Goal: Task Accomplishment & Management: Complete application form

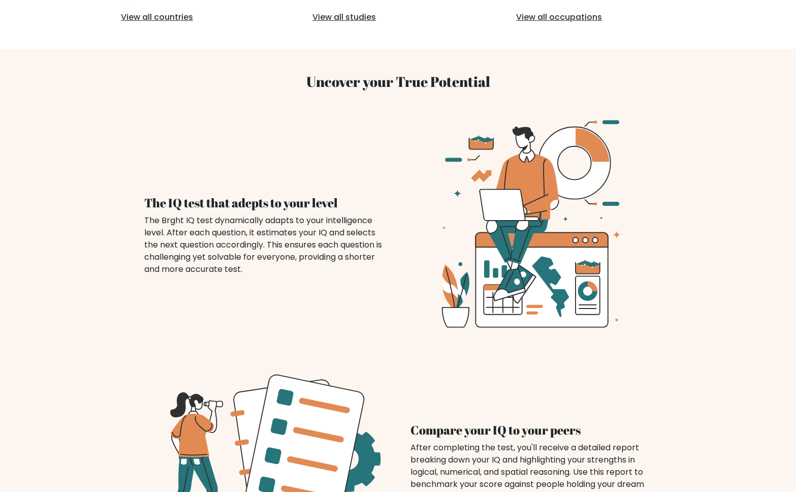
scroll to position [631, 0]
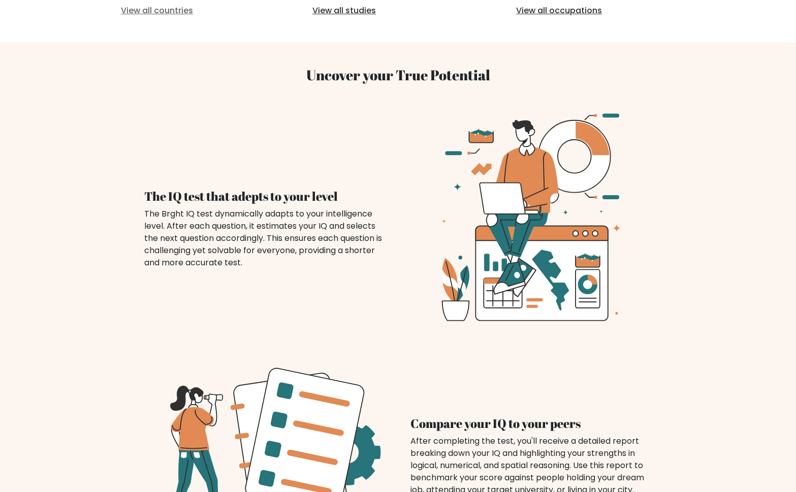
click at [214, 17] on link "View all countries" at bounding box center [194, 11] width 147 height 12
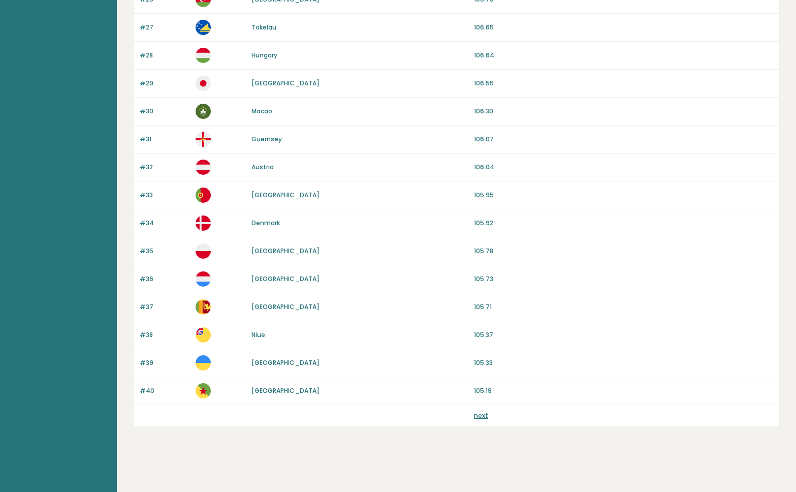
scroll to position [876, 0]
click at [479, 415] on link "next" at bounding box center [481, 415] width 14 height 9
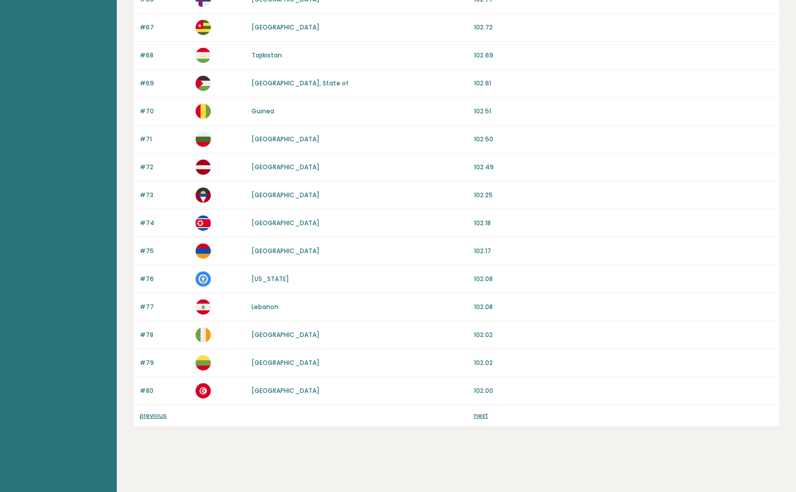
scroll to position [876, 0]
click at [479, 415] on link "next" at bounding box center [481, 415] width 14 height 9
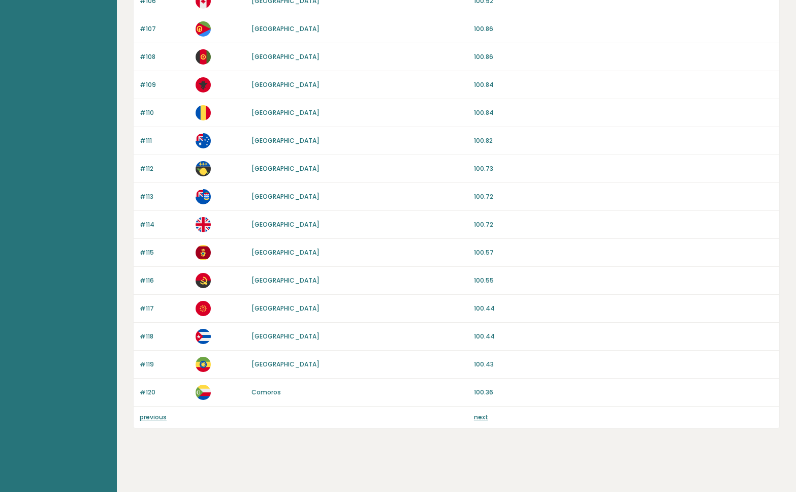
scroll to position [876, 0]
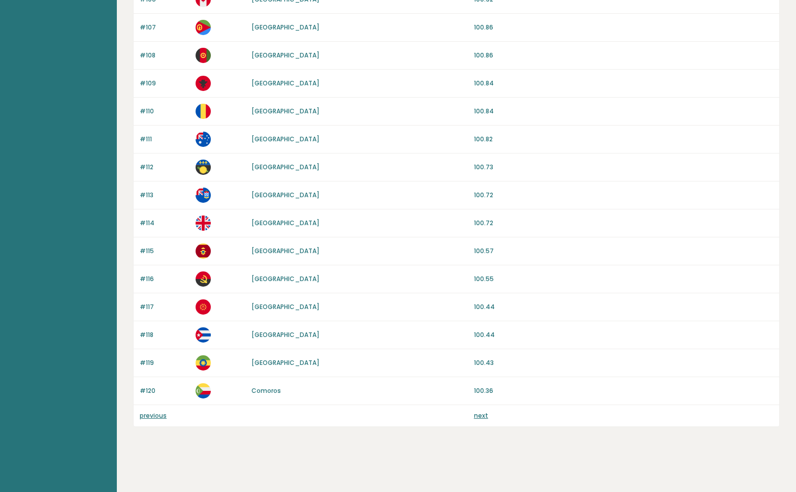
click at [487, 414] on link "next" at bounding box center [481, 415] width 14 height 9
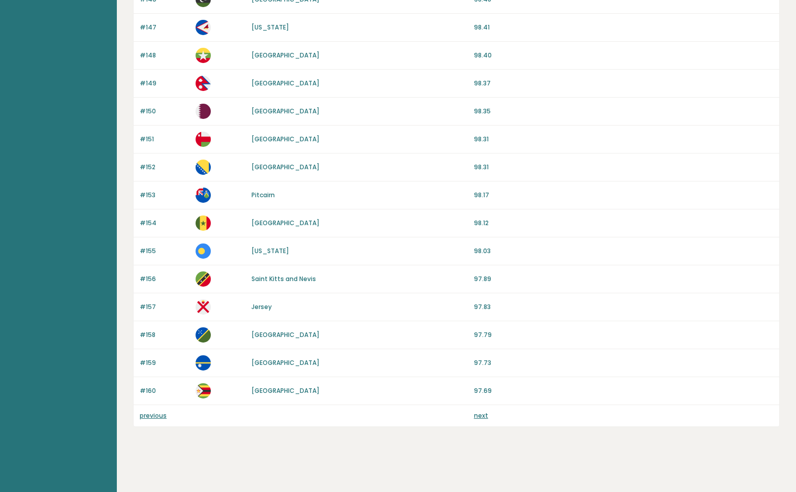
scroll to position [858, 0]
click at [481, 419] on link "next" at bounding box center [481, 415] width 14 height 9
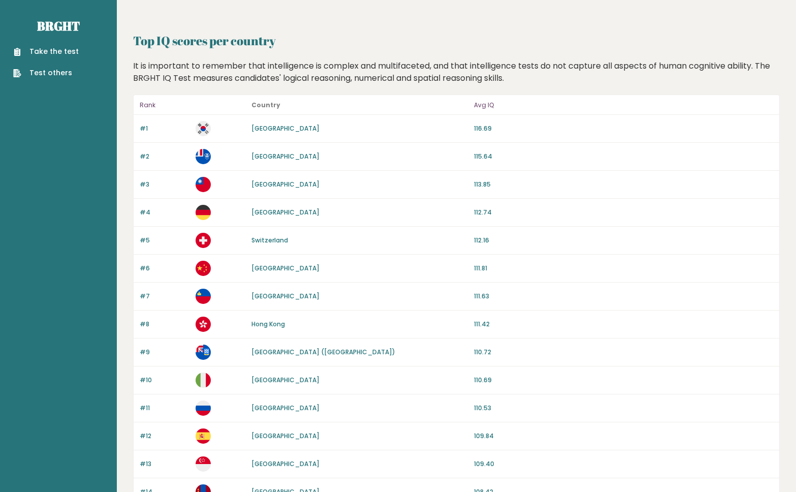
click at [49, 57] on link "Take the test" at bounding box center [46, 51] width 66 height 11
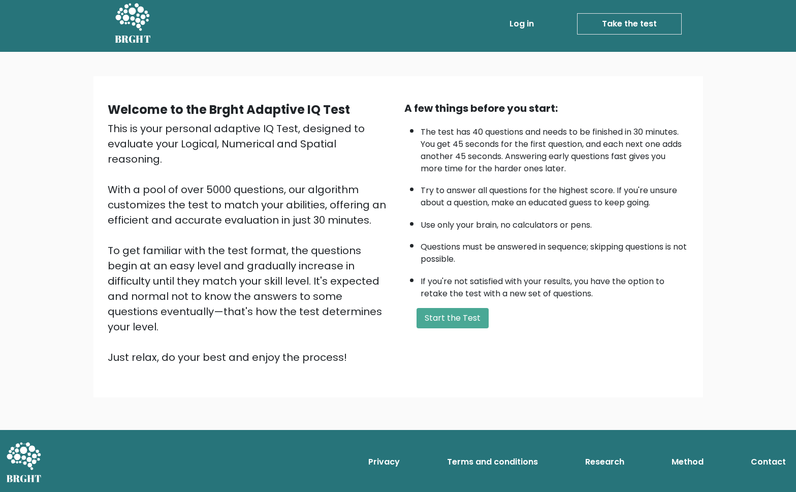
scroll to position [357, 0]
click at [440, 308] on button "Start the Test" at bounding box center [452, 318] width 72 height 20
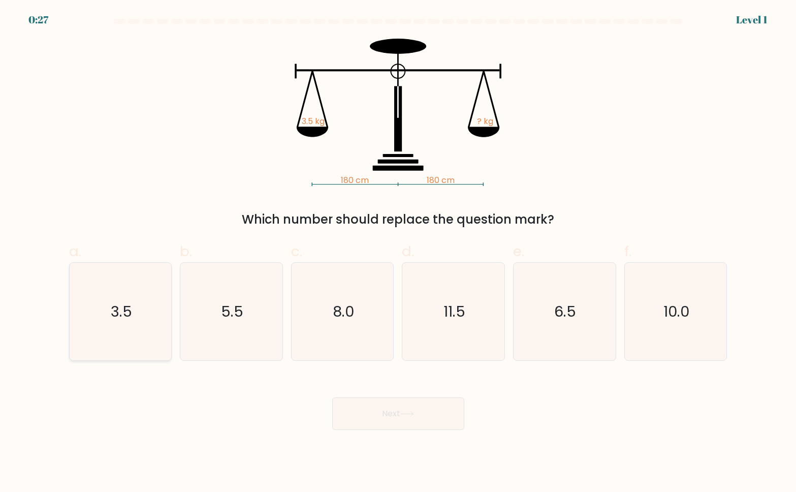
click at [101, 328] on icon "3.5" at bounding box center [120, 311] width 97 height 97
click at [398, 252] on input "a. 3.5" at bounding box center [398, 249] width 1 height 7
radio input "true"
click at [394, 430] on button "Next" at bounding box center [398, 413] width 132 height 32
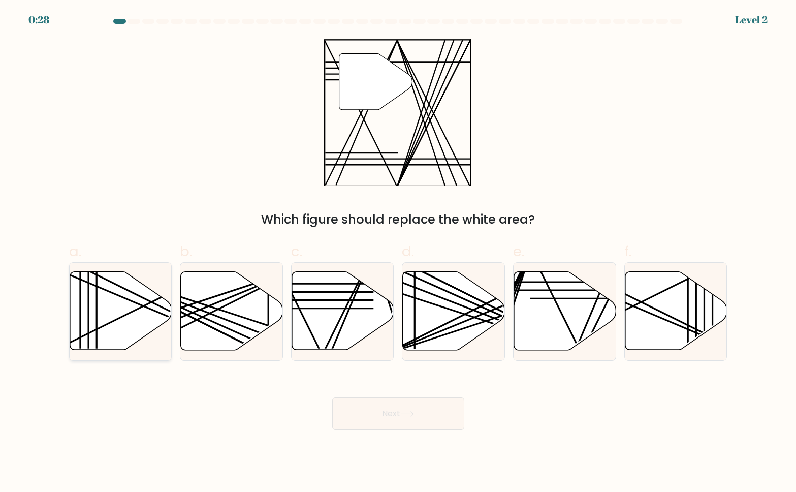
click at [119, 328] on icon at bounding box center [121, 311] width 102 height 78
click at [398, 252] on input "a." at bounding box center [398, 249] width 1 height 7
radio input "true"
click at [387, 430] on button "Next" at bounding box center [398, 413] width 132 height 32
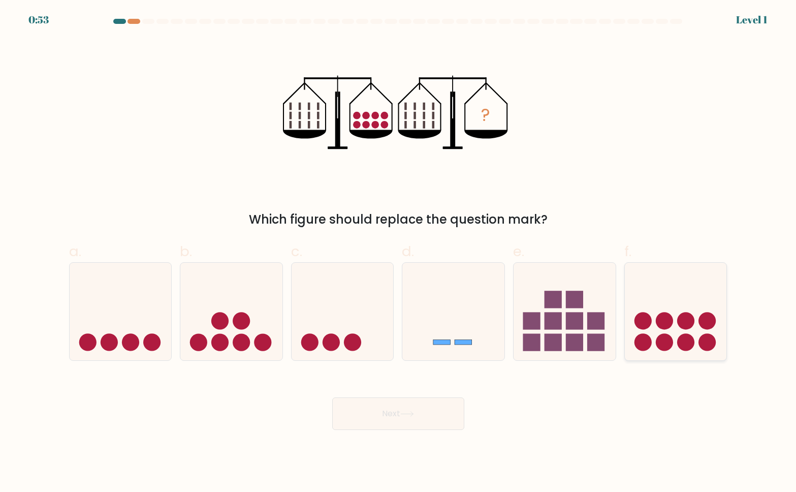
click at [651, 353] on icon at bounding box center [676, 311] width 102 height 84
click at [399, 252] on input "f." at bounding box center [398, 249] width 1 height 7
radio input "true"
click at [367, 430] on button "Next" at bounding box center [398, 413] width 132 height 32
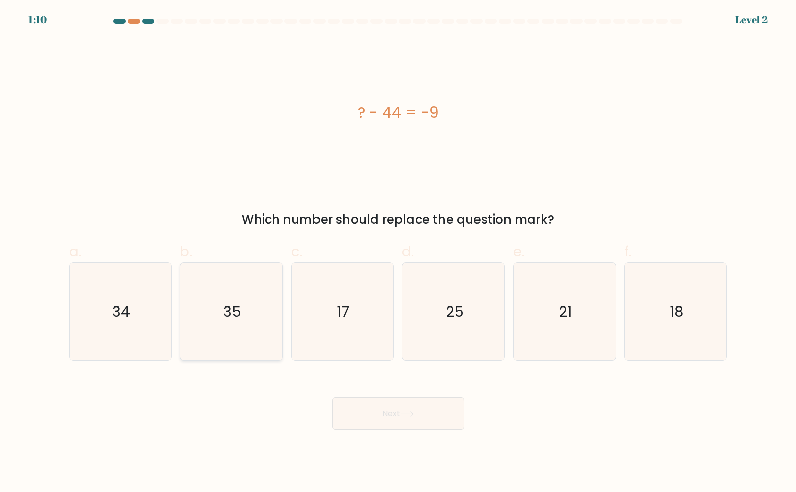
click at [237, 350] on icon "35" at bounding box center [230, 311] width 97 height 97
click at [398, 252] on input "b. 35" at bounding box center [398, 249] width 1 height 7
radio input "true"
click at [380, 430] on button "Next" at bounding box center [398, 413] width 132 height 32
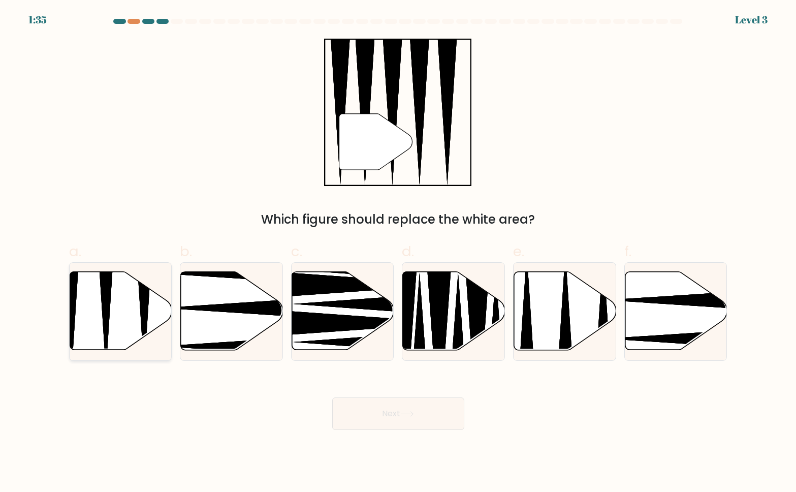
click at [82, 340] on icon at bounding box center [121, 311] width 102 height 78
click at [398, 252] on input "a." at bounding box center [398, 249] width 1 height 7
radio input "true"
click at [377, 430] on button "Next" at bounding box center [398, 413] width 132 height 32
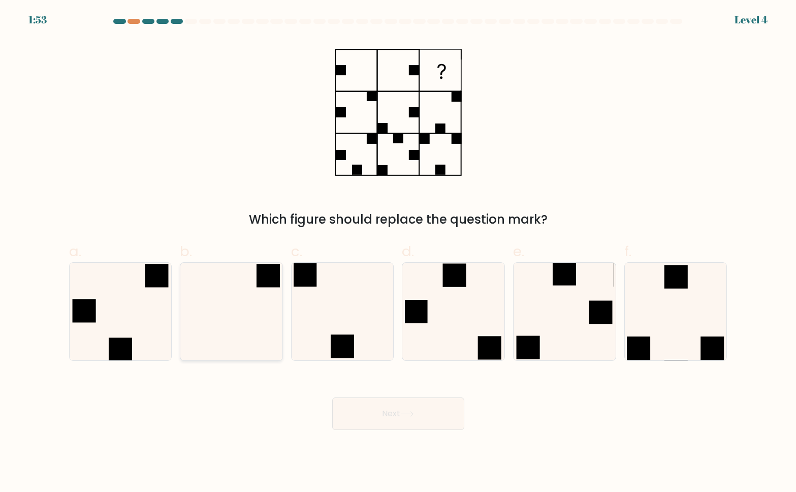
click at [201, 360] on icon at bounding box center [230, 311] width 97 height 97
click at [398, 252] on input "b." at bounding box center [398, 249] width 1 height 7
radio input "true"
click at [390, 430] on button "Next" at bounding box center [398, 413] width 132 height 32
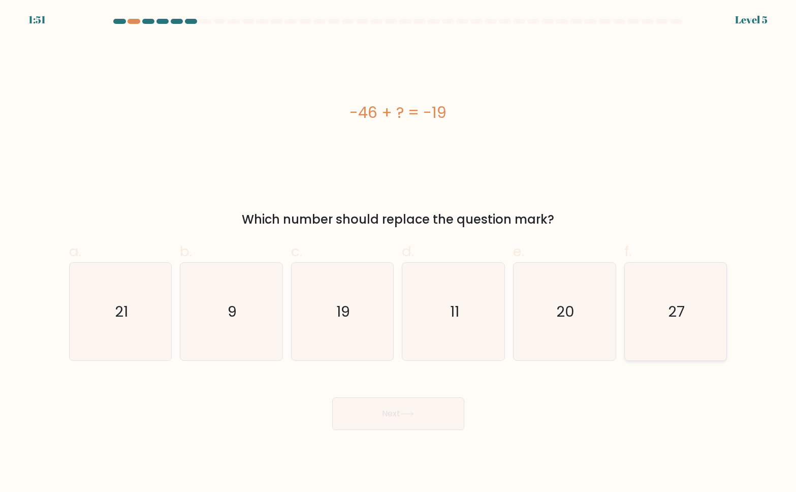
click at [679, 321] on text "27" at bounding box center [676, 311] width 17 height 20
click at [399, 252] on input "f. 27" at bounding box center [398, 249] width 1 height 7
radio input "true"
click at [378, 430] on button "Next" at bounding box center [398, 413] width 132 height 32
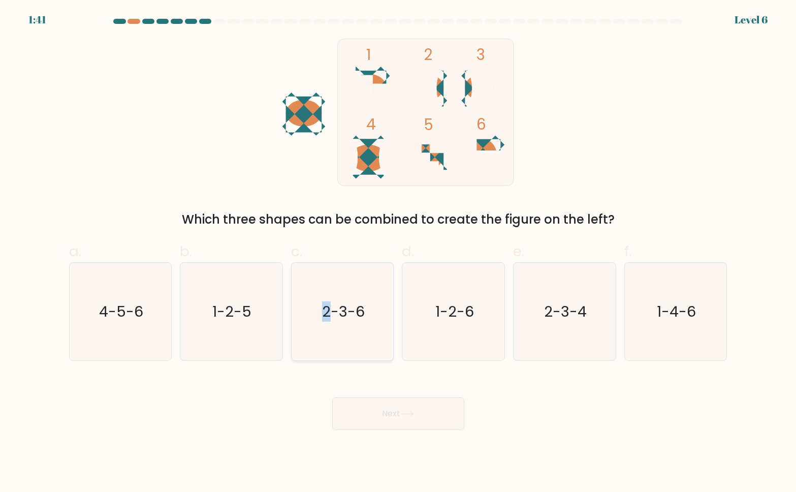
click at [327, 321] on text "2-3-6" at bounding box center [343, 311] width 43 height 20
click at [312, 352] on icon "2-3-6" at bounding box center [342, 311] width 97 height 97
click at [398, 252] on input "c. 2-3-6" at bounding box center [398, 249] width 1 height 7
radio input "true"
click at [390, 430] on button "Next" at bounding box center [398, 413] width 132 height 32
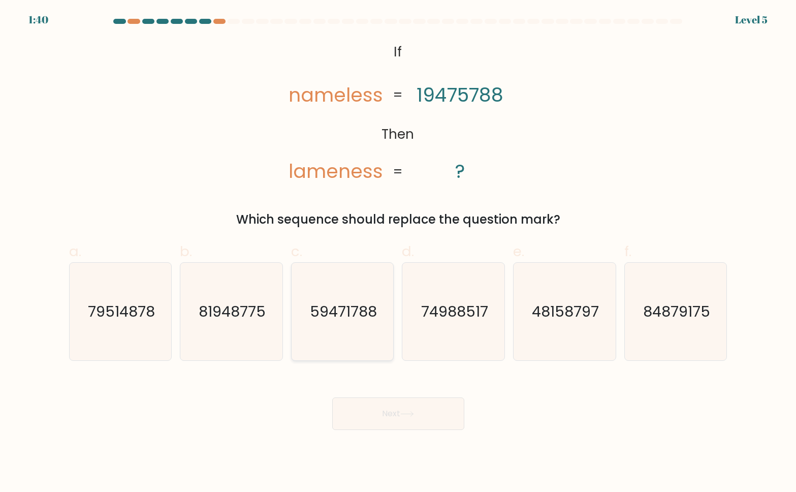
click at [330, 309] on icon "59471788" at bounding box center [342, 311] width 97 height 97
click at [398, 252] on input "c. 59471788" at bounding box center [398, 249] width 1 height 7
radio input "true"
click at [379, 430] on button "Next" at bounding box center [398, 413] width 132 height 32
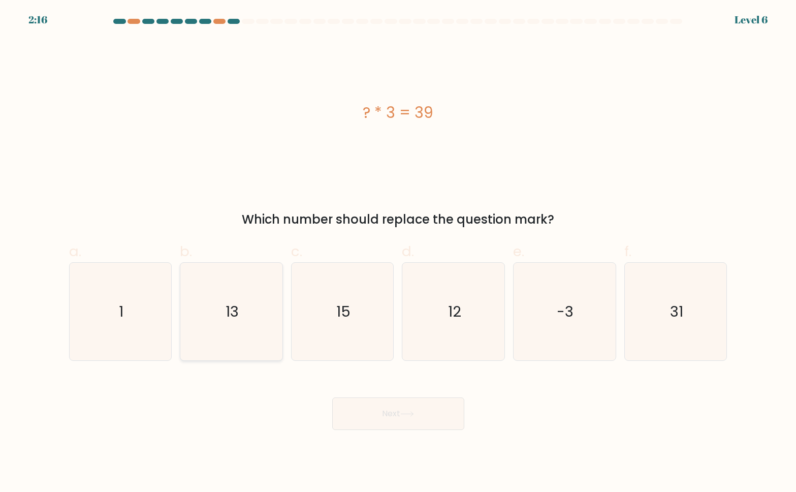
click at [257, 318] on icon "13" at bounding box center [230, 311] width 97 height 97
click at [398, 252] on input "b. 13" at bounding box center [398, 249] width 1 height 7
radio input "true"
click at [372, 430] on button "Next" at bounding box center [398, 413] width 132 height 32
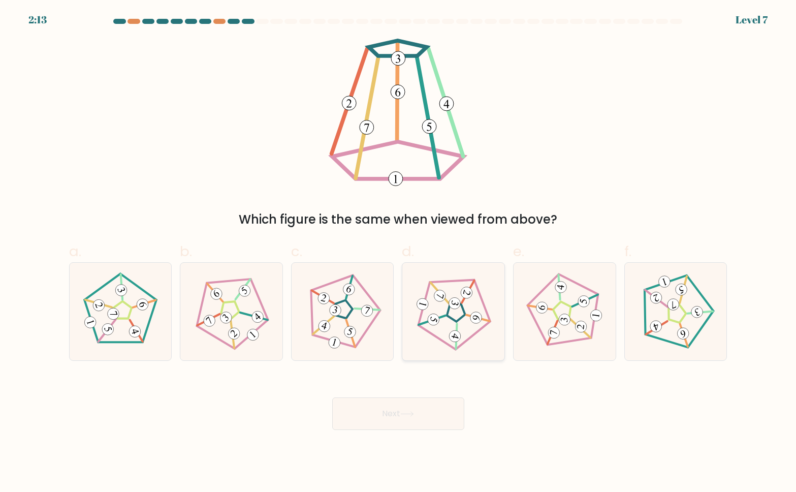
click at [461, 307] on icon at bounding box center [453, 311] width 78 height 78
click at [399, 252] on input "d." at bounding box center [398, 249] width 1 height 7
radio input "true"
click at [361, 430] on button "Next" at bounding box center [398, 413] width 132 height 32
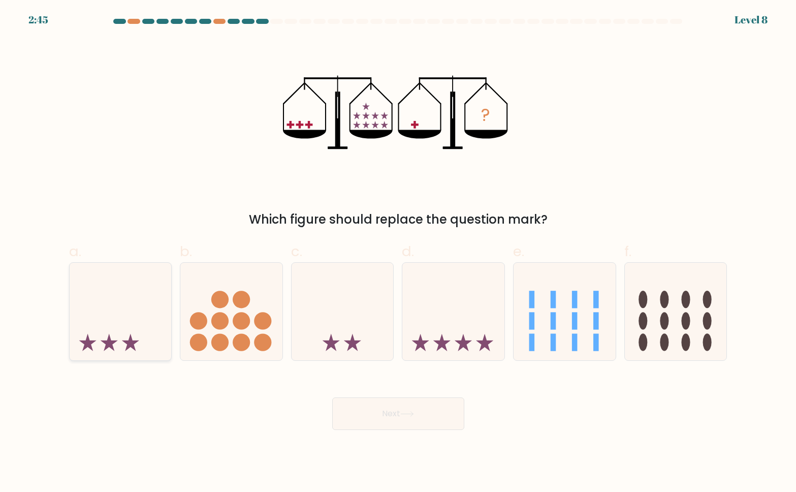
click at [93, 326] on icon at bounding box center [121, 311] width 102 height 84
click at [398, 252] on input "a." at bounding box center [398, 249] width 1 height 7
radio input "true"
click at [363, 430] on button "Next" at bounding box center [398, 413] width 132 height 32
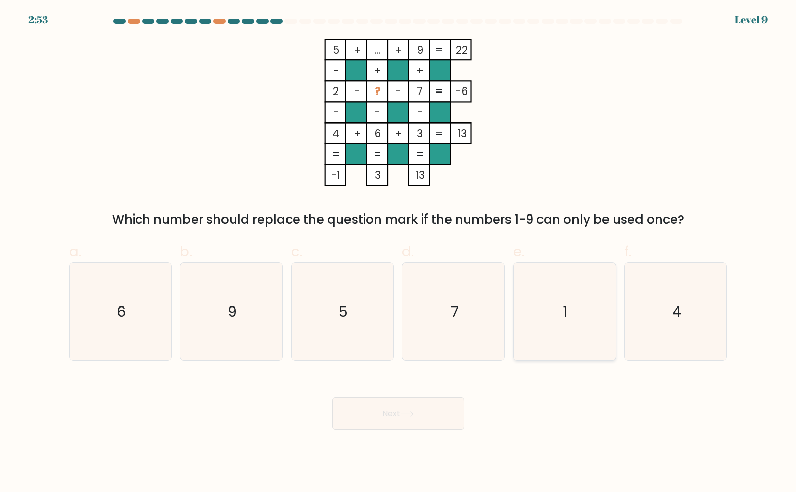
click at [554, 315] on icon "1" at bounding box center [563, 311] width 97 height 97
click at [399, 252] on input "e. 1" at bounding box center [398, 249] width 1 height 7
radio input "true"
click at [403, 430] on button "Next" at bounding box center [398, 413] width 132 height 32
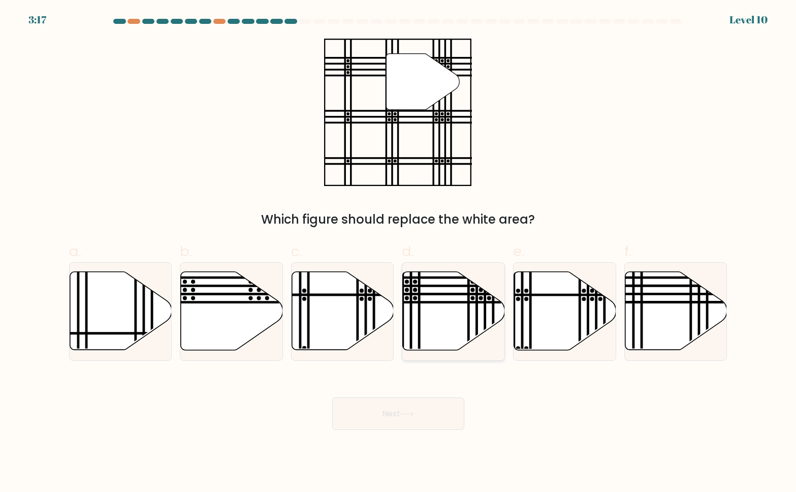
click at [427, 312] on icon at bounding box center [454, 311] width 102 height 78
click at [399, 252] on input "d." at bounding box center [398, 249] width 1 height 7
radio input "true"
click at [377, 430] on button "Next" at bounding box center [398, 413] width 132 height 32
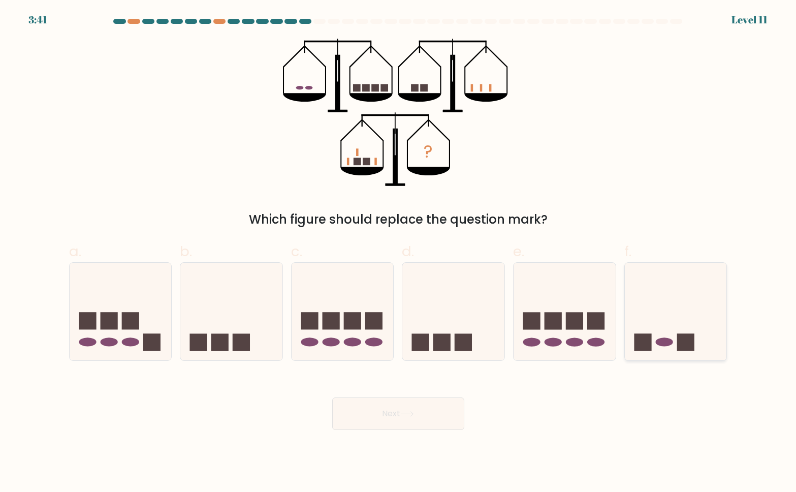
click at [641, 335] on icon at bounding box center [676, 311] width 102 height 84
click at [399, 252] on input "f." at bounding box center [398, 249] width 1 height 7
radio input "true"
click at [412, 430] on button "Next" at bounding box center [398, 413] width 132 height 32
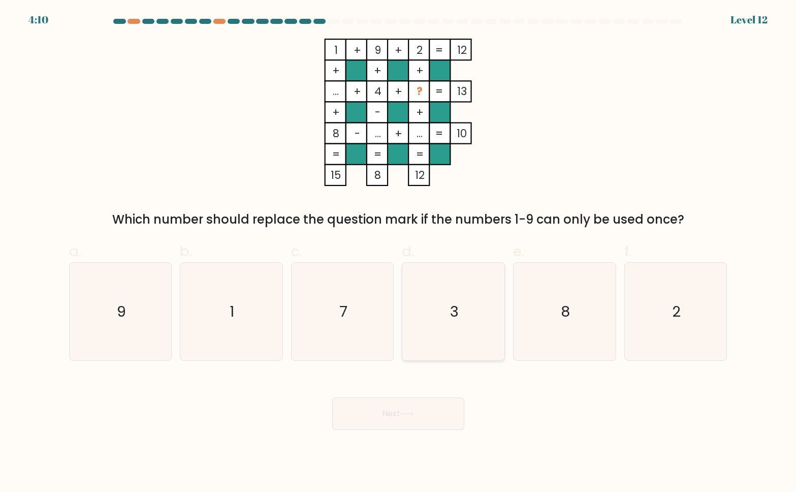
click at [455, 299] on icon "3" at bounding box center [453, 311] width 97 height 97
click at [399, 252] on input "d. 3" at bounding box center [398, 249] width 1 height 7
radio input "true"
click at [383, 430] on button "Next" at bounding box center [398, 413] width 132 height 32
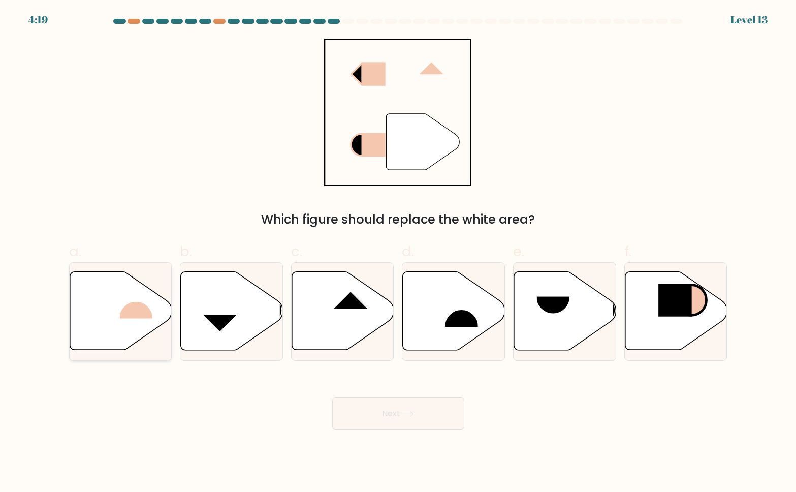
click at [114, 333] on icon at bounding box center [121, 311] width 102 height 78
click at [398, 252] on input "a." at bounding box center [398, 249] width 1 height 7
radio input "true"
click at [338, 344] on icon at bounding box center [343, 311] width 102 height 78
click at [398, 252] on input "c." at bounding box center [398, 249] width 1 height 7
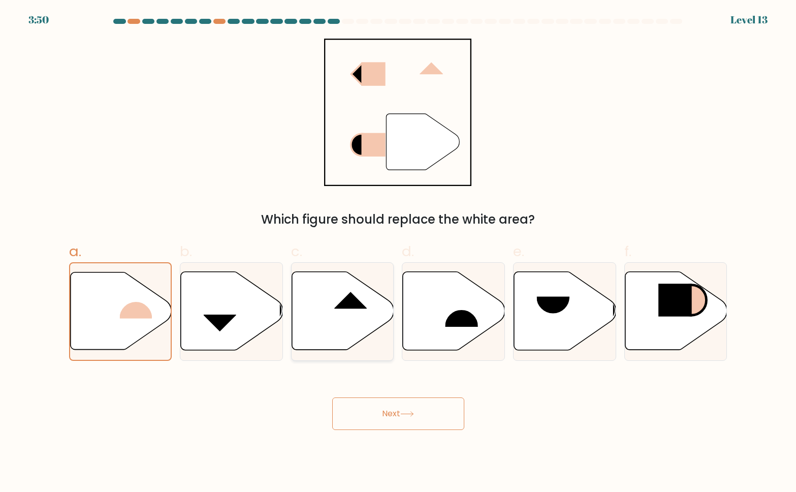
radio input "true"
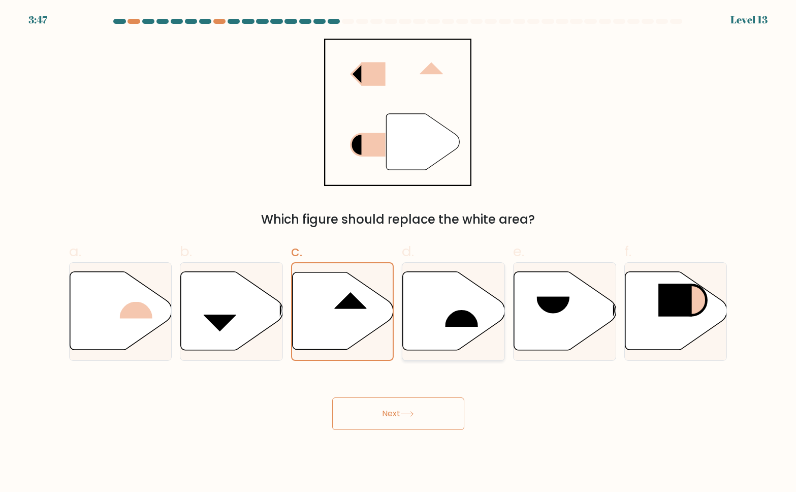
click at [441, 350] on icon at bounding box center [454, 311] width 102 height 78
click at [399, 252] on input "d." at bounding box center [398, 249] width 1 height 7
radio input "true"
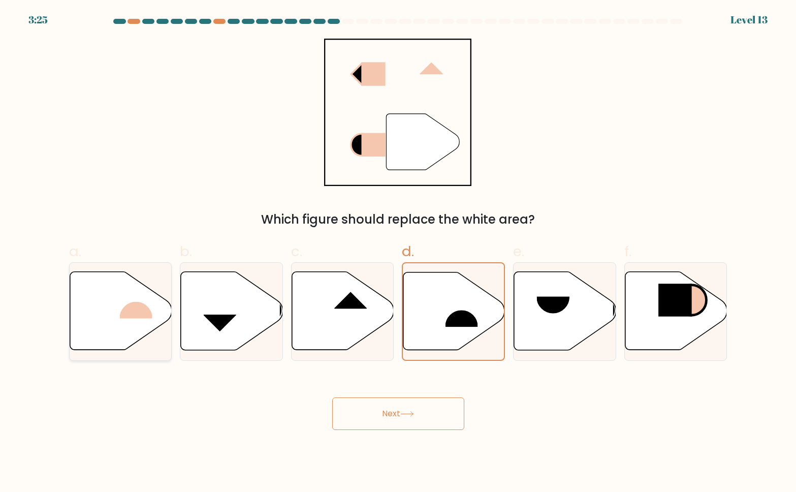
click at [115, 315] on icon at bounding box center [121, 311] width 102 height 78
click at [398, 252] on input "a." at bounding box center [398, 249] width 1 height 7
radio input "true"
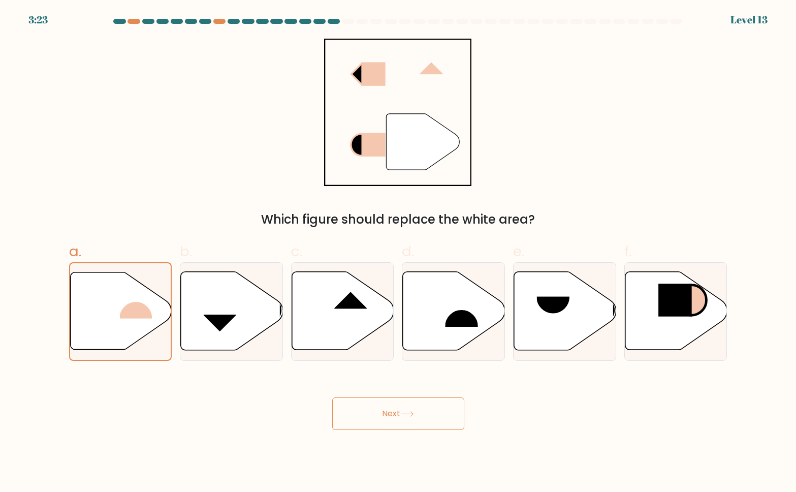
click at [378, 430] on button "Next" at bounding box center [398, 413] width 132 height 32
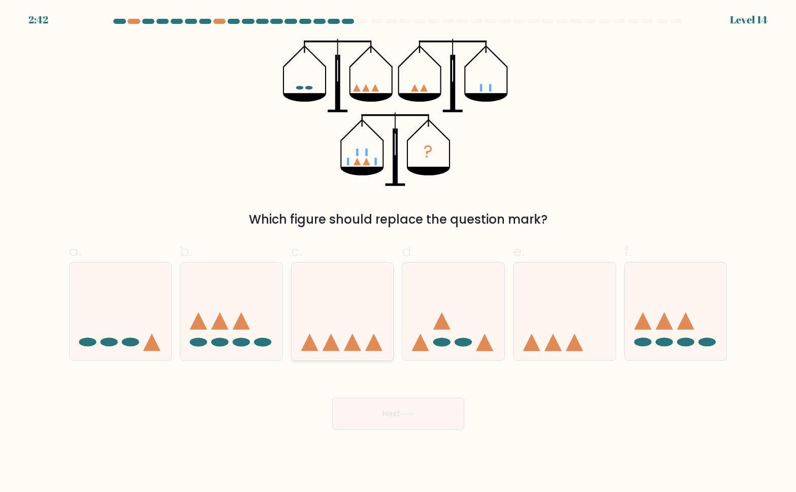
click at [347, 324] on icon at bounding box center [342, 311] width 102 height 84
click at [398, 252] on input "c." at bounding box center [398, 249] width 1 height 7
radio input "true"
click at [402, 430] on button "Next" at bounding box center [398, 413] width 132 height 32
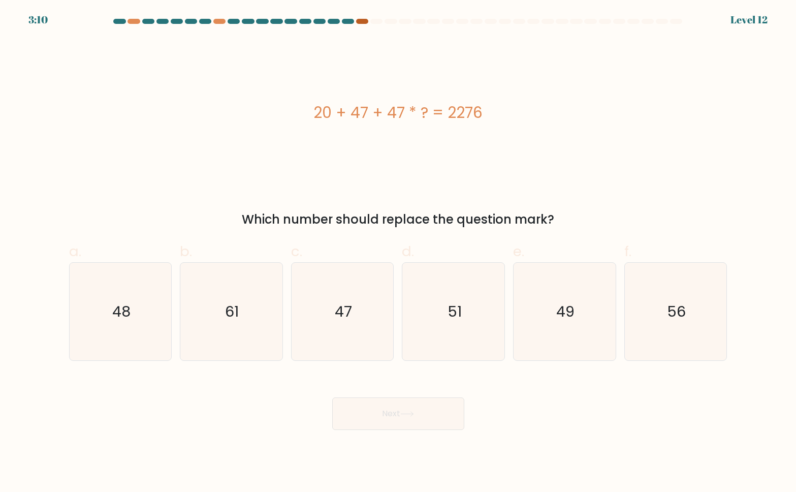
click at [362, 21] on div at bounding box center [362, 21] width 12 height 5
click at [332, 329] on icon "47" at bounding box center [342, 311] width 97 height 97
click at [398, 252] on input "c. 47" at bounding box center [398, 249] width 1 height 7
radio input "true"
click at [378, 430] on button "Next" at bounding box center [398, 413] width 132 height 32
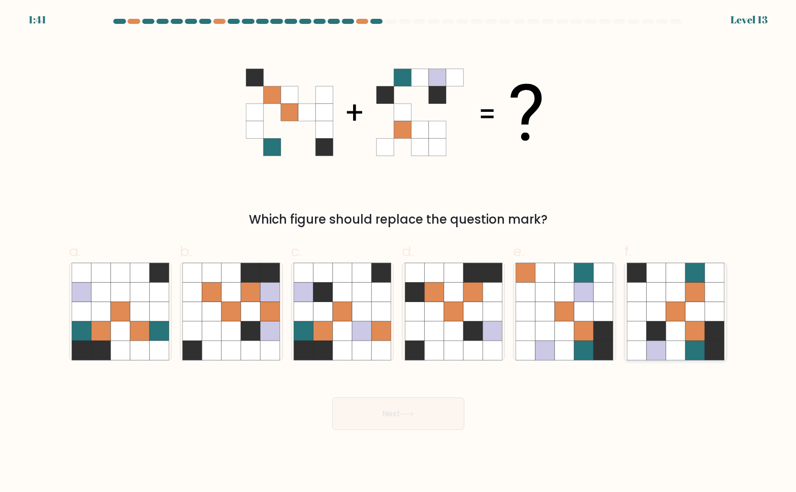
click at [692, 301] on icon at bounding box center [694, 291] width 19 height 19
click at [399, 252] on input "f." at bounding box center [398, 249] width 1 height 7
radio input "true"
click at [407, 430] on button "Next" at bounding box center [398, 413] width 132 height 32
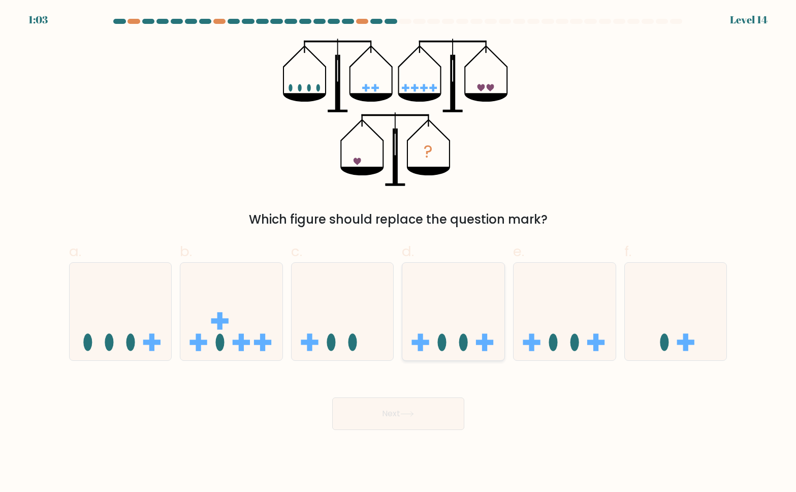
click at [442, 331] on icon at bounding box center [453, 311] width 102 height 84
click at [399, 252] on input "d." at bounding box center [398, 249] width 1 height 7
radio input "true"
click at [446, 347] on icon at bounding box center [453, 312] width 101 height 84
click at [399, 252] on input "d." at bounding box center [398, 249] width 1 height 7
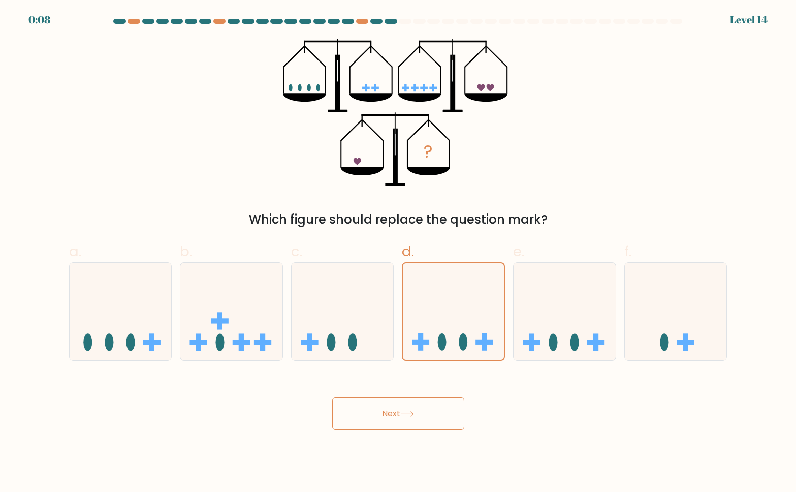
click at [408, 430] on button "Next" at bounding box center [398, 413] width 132 height 32
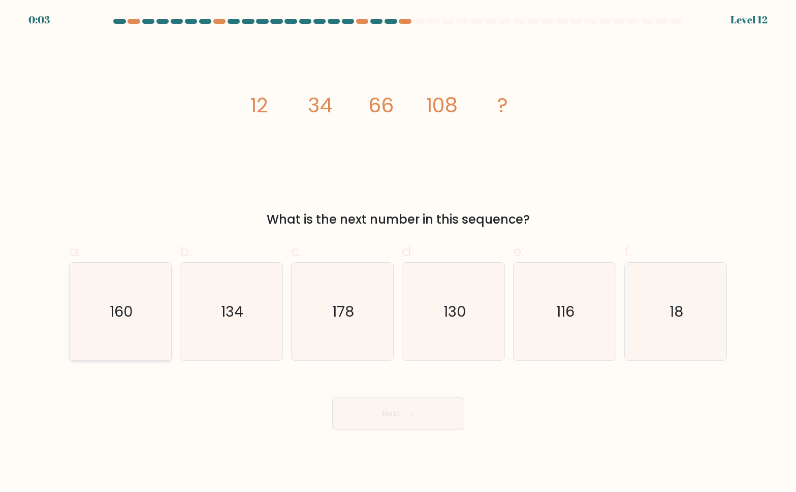
click at [144, 329] on icon "160" at bounding box center [120, 311] width 97 height 97
click at [398, 252] on input "a. 160" at bounding box center [398, 249] width 1 height 7
radio input "true"
click at [378, 430] on button "Next" at bounding box center [398, 413] width 132 height 32
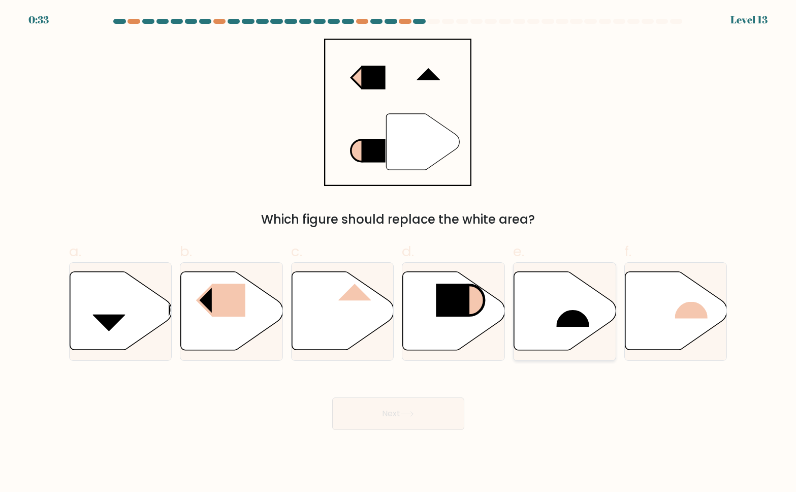
click at [536, 319] on icon at bounding box center [565, 311] width 102 height 78
click at [399, 252] on input "e." at bounding box center [398, 249] width 1 height 7
radio input "true"
click at [401, 430] on button "Next" at bounding box center [398, 413] width 132 height 32
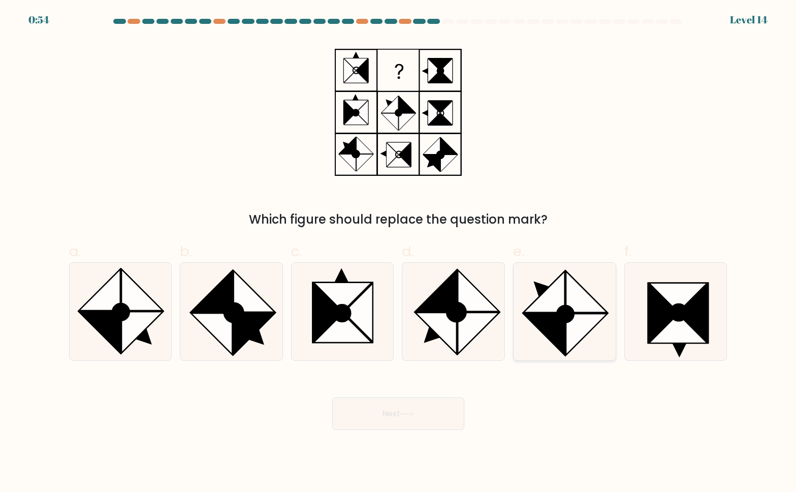
click at [556, 312] on icon at bounding box center [544, 291] width 41 height 41
click at [399, 252] on input "e." at bounding box center [398, 249] width 1 height 7
radio input "true"
click at [414, 416] on icon at bounding box center [407, 414] width 14 height 6
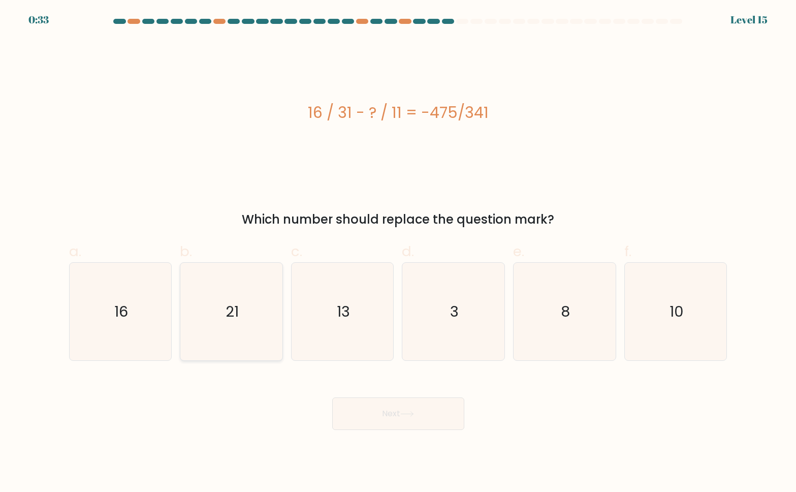
click at [234, 321] on text "21" at bounding box center [231, 311] width 13 height 20
click at [398, 252] on input "b. 21" at bounding box center [398, 249] width 1 height 7
radio input "true"
click at [326, 342] on icon "13" at bounding box center [342, 311] width 97 height 97
click at [398, 252] on input "c. 13" at bounding box center [398, 249] width 1 height 7
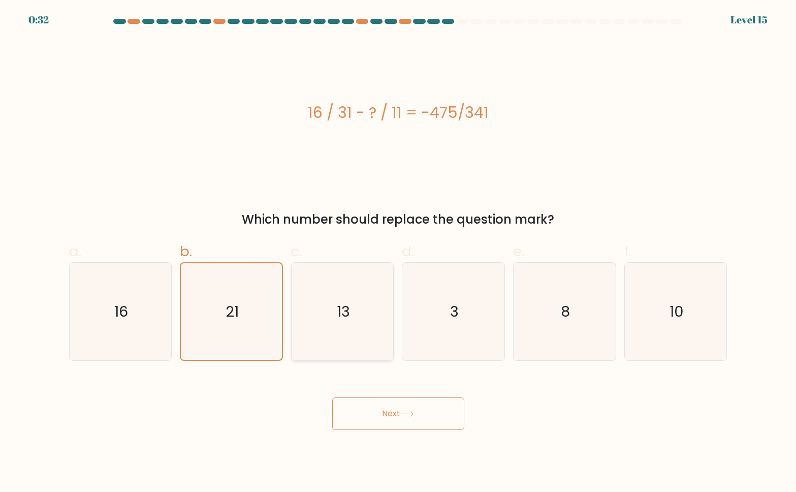
radio input "true"
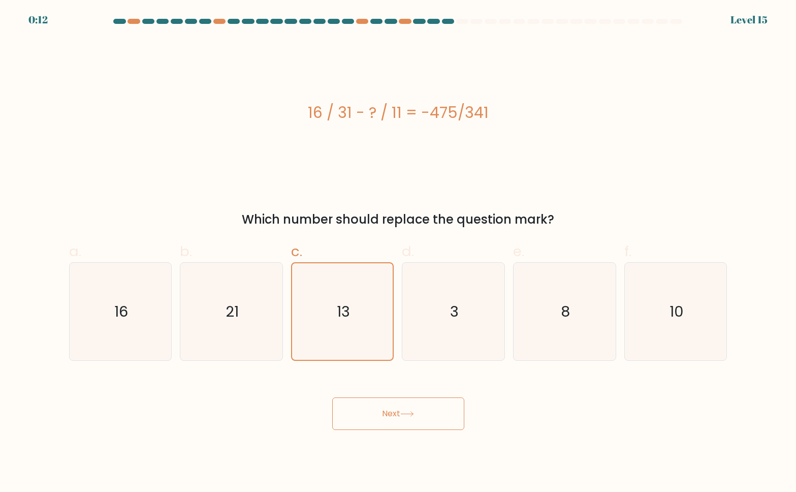
click at [380, 430] on button "Next" at bounding box center [398, 413] width 132 height 32
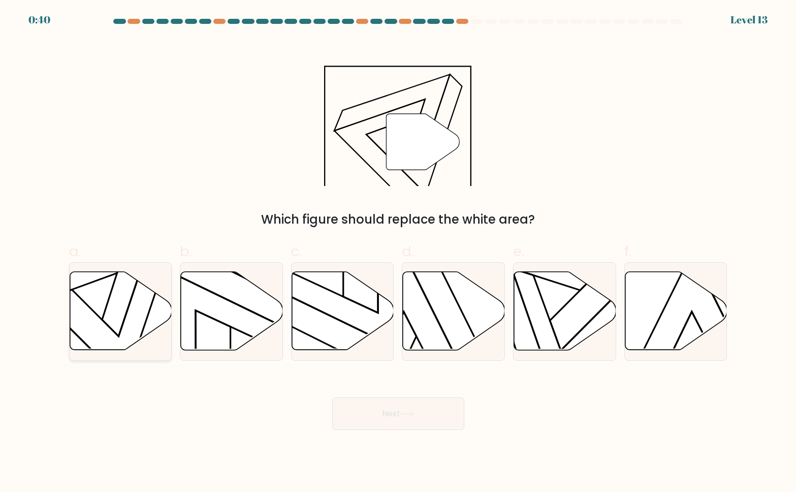
click at [86, 318] on icon at bounding box center [121, 311] width 102 height 78
click at [398, 252] on input "a." at bounding box center [398, 249] width 1 height 7
radio input "true"
click at [395, 430] on button "Next" at bounding box center [398, 413] width 132 height 32
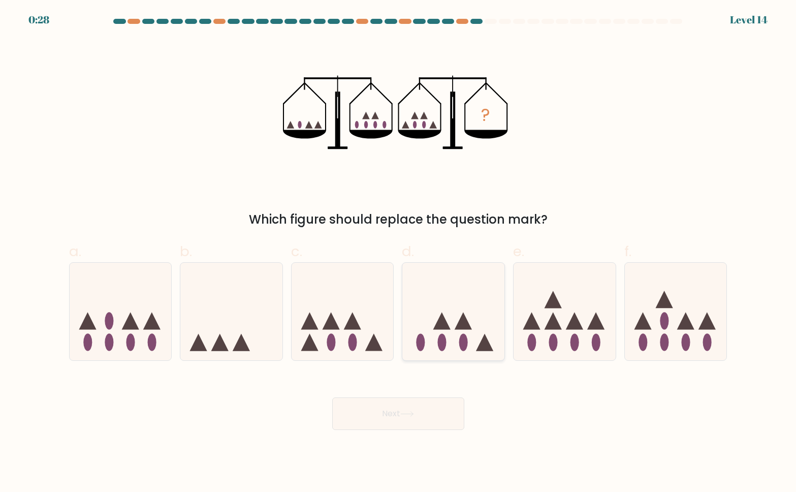
click at [449, 353] on icon at bounding box center [453, 311] width 102 height 84
click at [399, 252] on input "d." at bounding box center [398, 249] width 1 height 7
radio input "true"
click at [650, 340] on icon at bounding box center [676, 311] width 102 height 84
click at [399, 252] on input "f." at bounding box center [398, 249] width 1 height 7
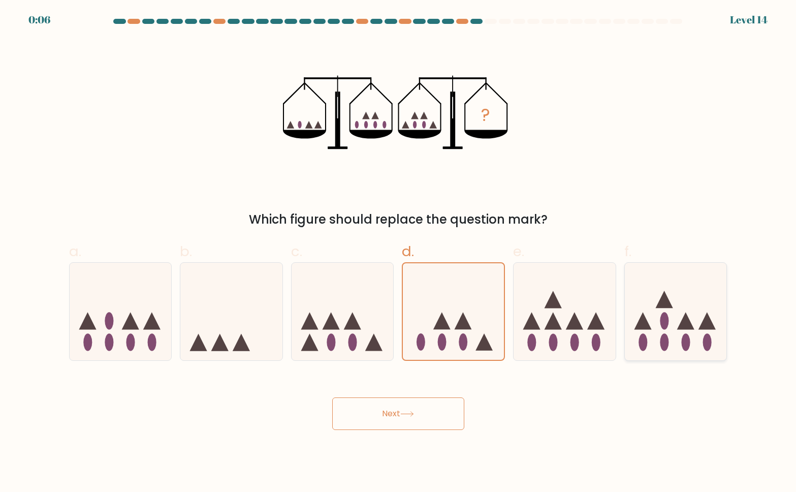
radio input "true"
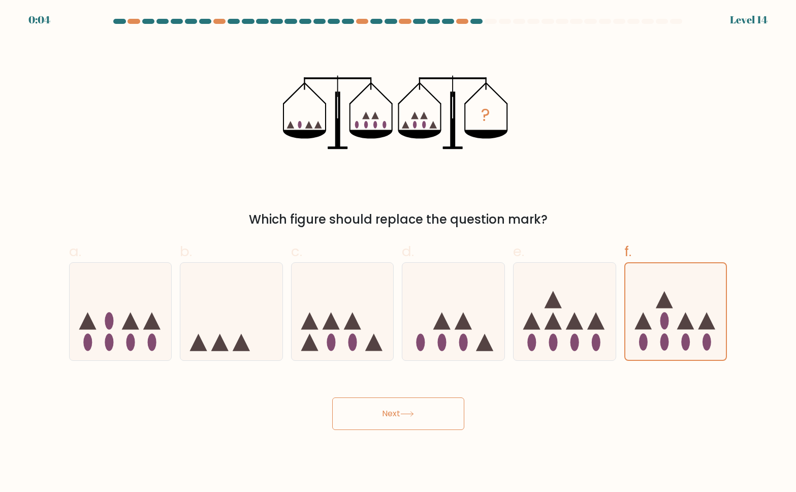
click at [364, 430] on button "Next" at bounding box center [398, 413] width 132 height 32
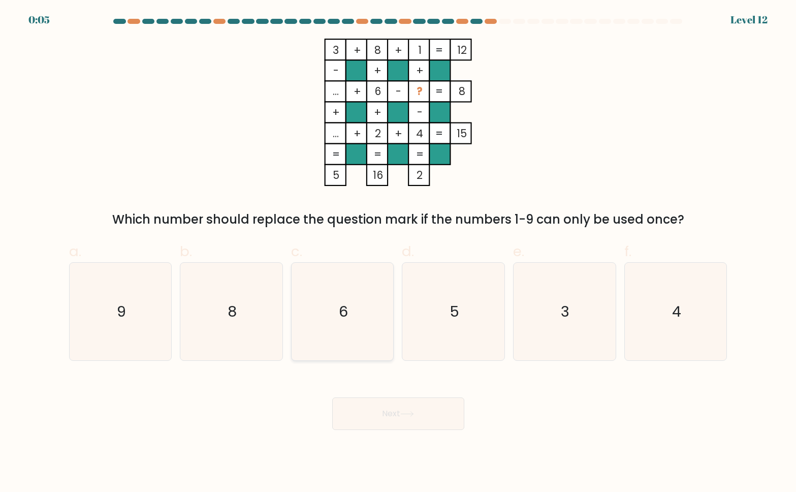
click at [322, 319] on icon "6" at bounding box center [342, 311] width 97 height 97
click at [398, 252] on input "c. 6" at bounding box center [398, 249] width 1 height 7
radio input "true"
click at [238, 332] on icon "8" at bounding box center [230, 311] width 97 height 97
click at [398, 252] on input "b. 8" at bounding box center [398, 249] width 1 height 7
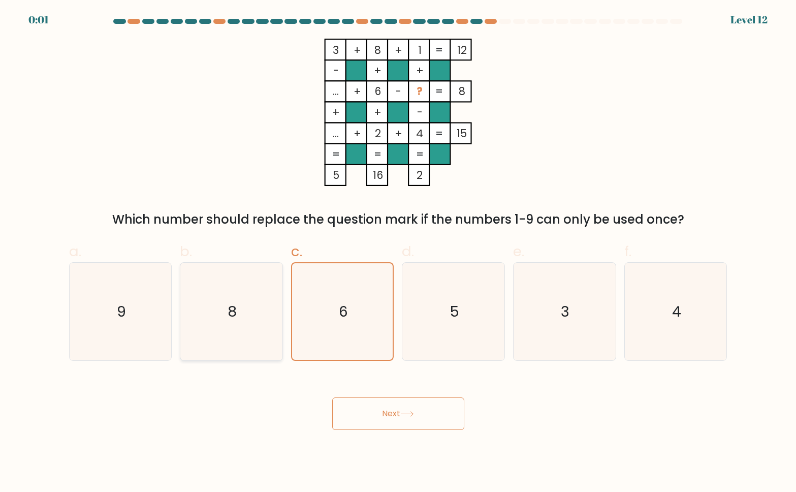
radio input "true"
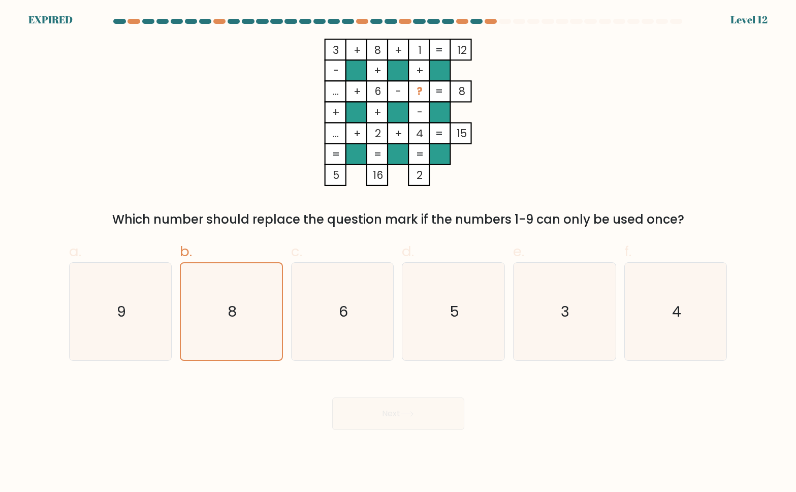
click at [379, 430] on div "Next" at bounding box center [398, 401] width 670 height 57
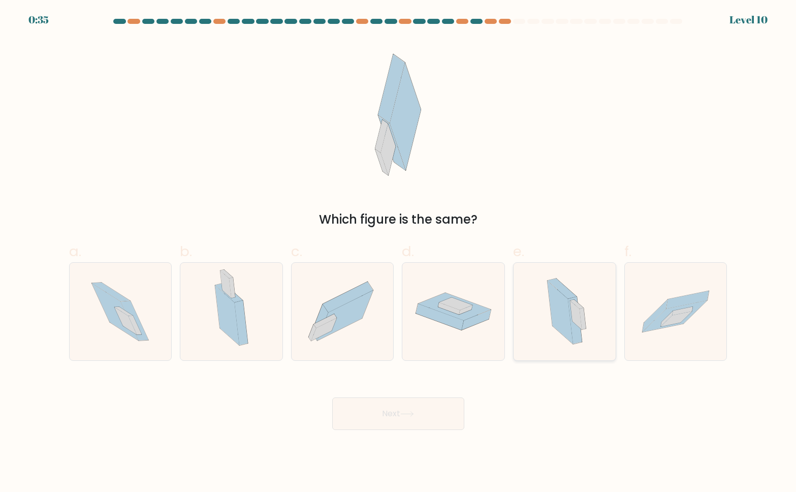
click at [563, 344] on icon at bounding box center [560, 312] width 26 height 63
click at [399, 252] on input "e." at bounding box center [398, 249] width 1 height 7
radio input "true"
click at [400, 430] on button "Next" at bounding box center [398, 413] width 132 height 32
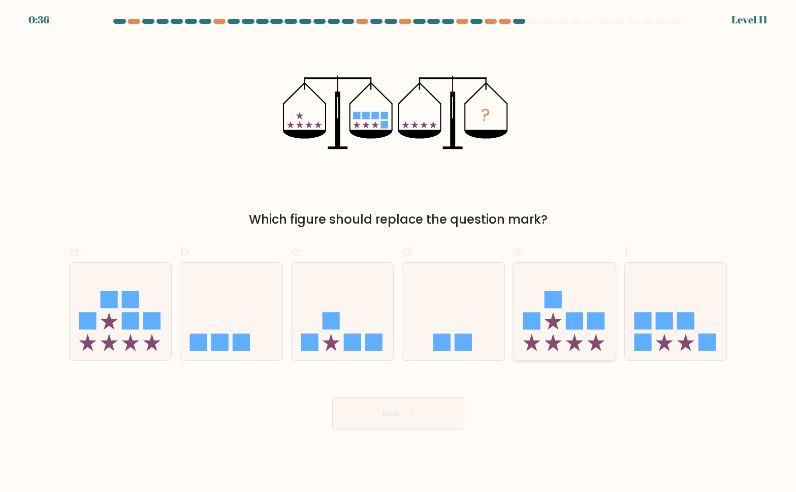
click at [568, 322] on icon at bounding box center [564, 311] width 102 height 84
click at [399, 252] on input "e." at bounding box center [398, 249] width 1 height 7
radio input "true"
click at [667, 329] on rect at bounding box center [664, 320] width 17 height 17
click at [399, 252] on input "f." at bounding box center [398, 249] width 1 height 7
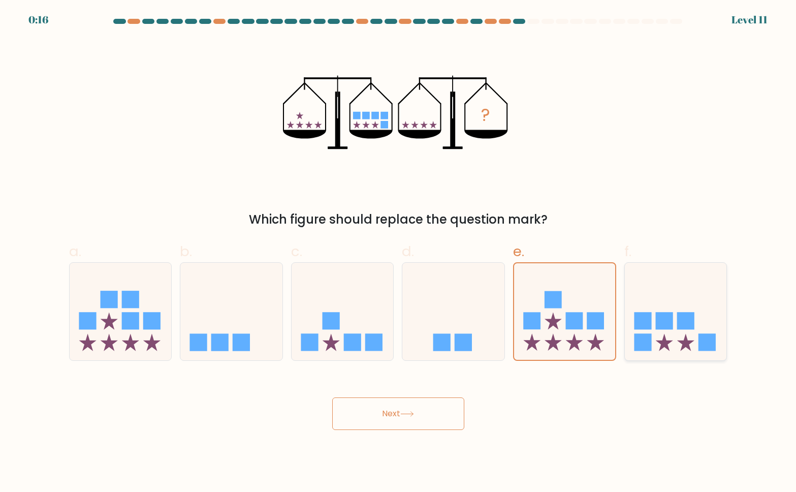
radio input "true"
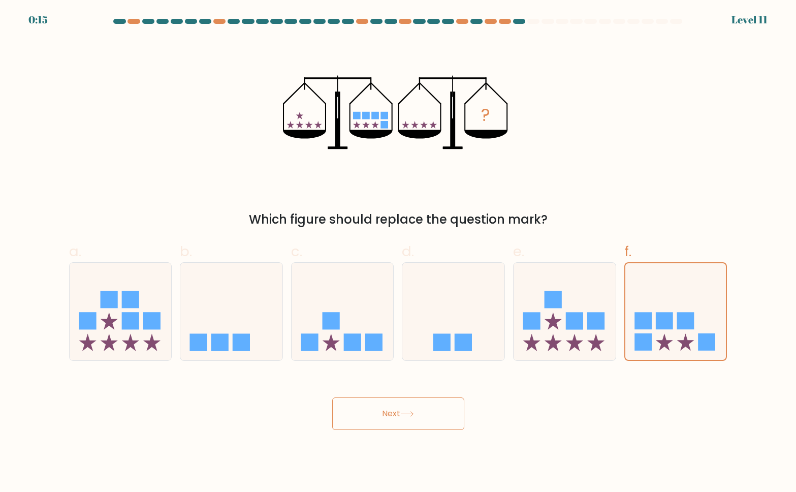
click at [354, 430] on button "Next" at bounding box center [398, 413] width 132 height 32
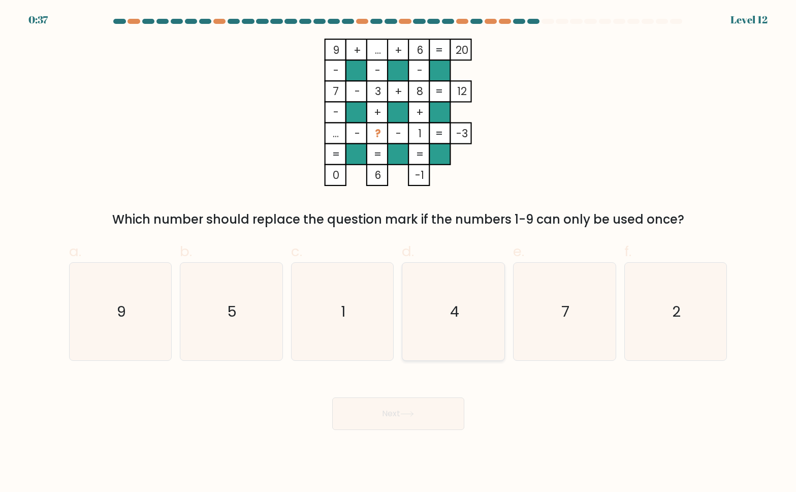
click at [471, 350] on icon "4" at bounding box center [453, 311] width 97 height 97
click at [399, 252] on input "d. 4" at bounding box center [398, 249] width 1 height 7
radio input "true"
click at [398, 430] on button "Next" at bounding box center [398, 413] width 132 height 32
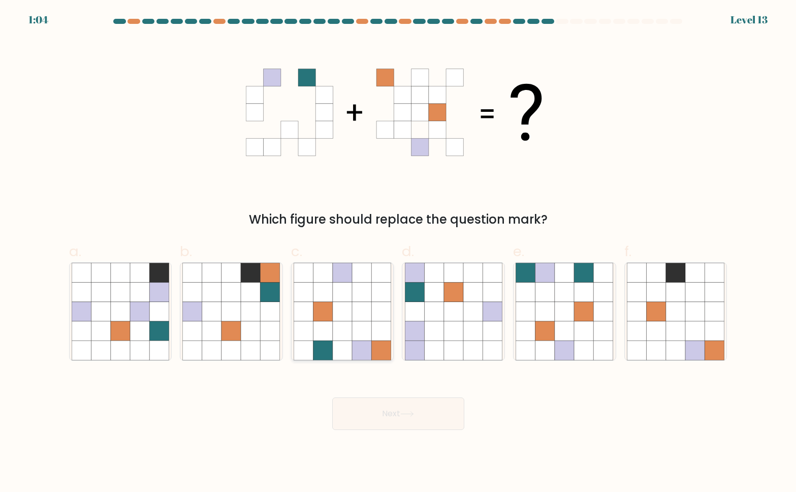
click at [328, 321] on icon at bounding box center [322, 311] width 19 height 19
click at [398, 252] on input "c." at bounding box center [398, 249] width 1 height 7
radio input "true"
click at [376, 430] on button "Next" at bounding box center [398, 413] width 132 height 32
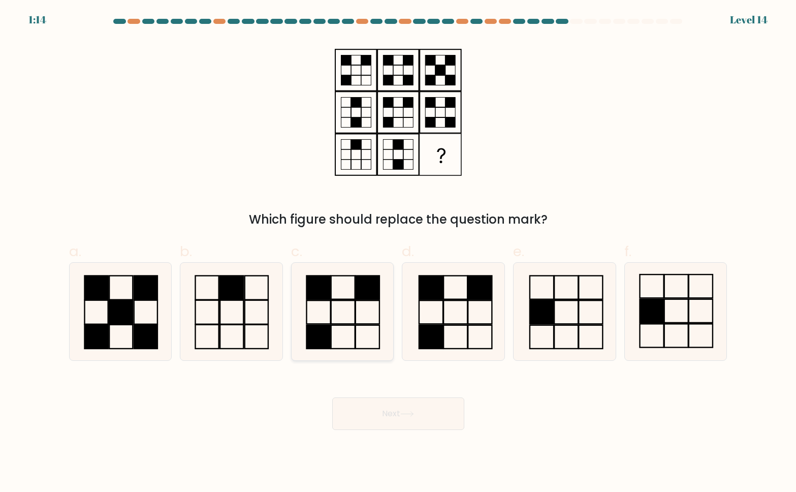
click at [339, 330] on icon at bounding box center [342, 311] width 97 height 97
click at [398, 252] on input "c." at bounding box center [398, 249] width 1 height 7
radio input "true"
click at [383, 430] on button "Next" at bounding box center [398, 413] width 132 height 32
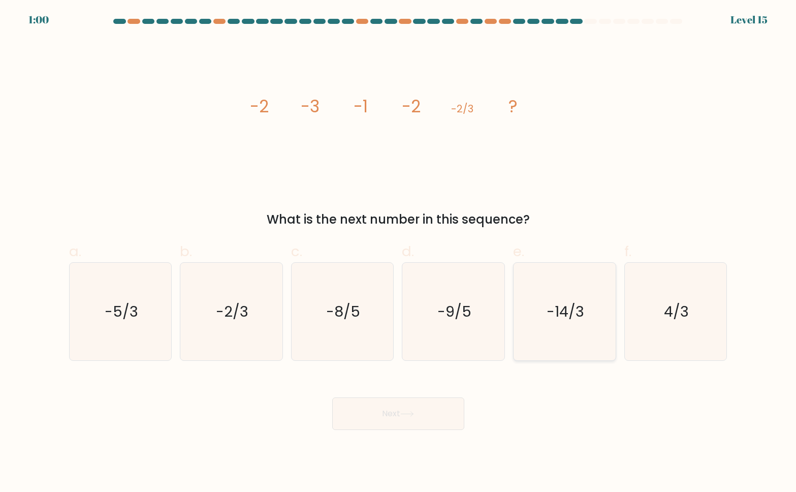
click at [568, 320] on icon "-14/3" at bounding box center [563, 311] width 97 height 97
click at [399, 252] on input "e. -14/3" at bounding box center [398, 249] width 1 height 7
radio input "true"
click at [403, 430] on button "Next" at bounding box center [398, 413] width 132 height 32
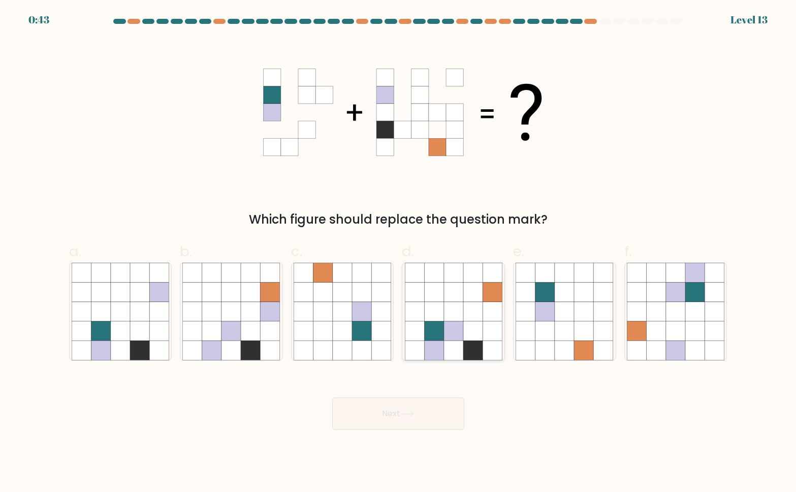
click at [469, 340] on icon at bounding box center [472, 330] width 19 height 19
click at [399, 252] on input "d." at bounding box center [398, 249] width 1 height 7
radio input "true"
click at [400, 430] on button "Next" at bounding box center [398, 413] width 132 height 32
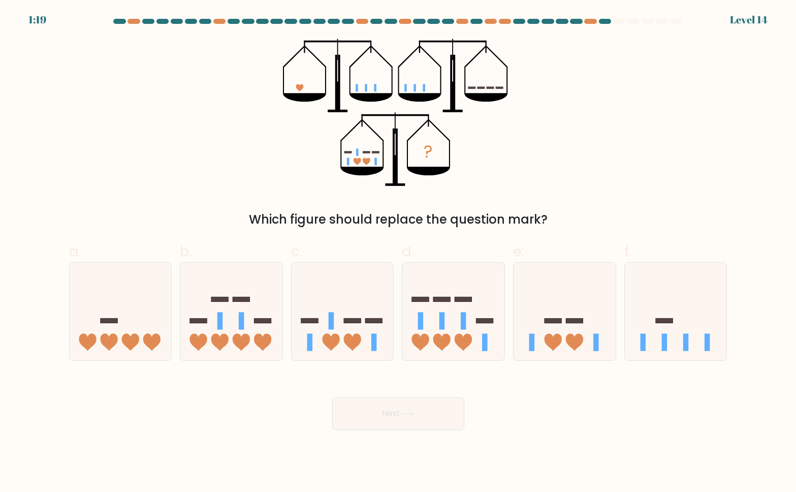
drag, startPoint x: 400, startPoint y: 461, endPoint x: 496, endPoint y: 94, distance: 379.0
click at [496, 94] on form at bounding box center [398, 224] width 796 height 411
click at [358, 315] on icon at bounding box center [342, 311] width 102 height 84
click at [398, 252] on input "c." at bounding box center [398, 249] width 1 height 7
radio input "true"
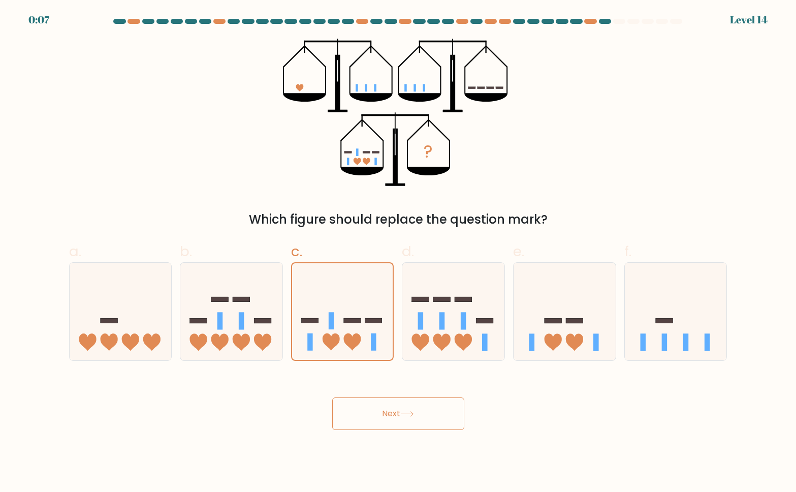
click at [375, 430] on button "Next" at bounding box center [398, 413] width 132 height 32
